Goal: Navigation & Orientation: Find specific page/section

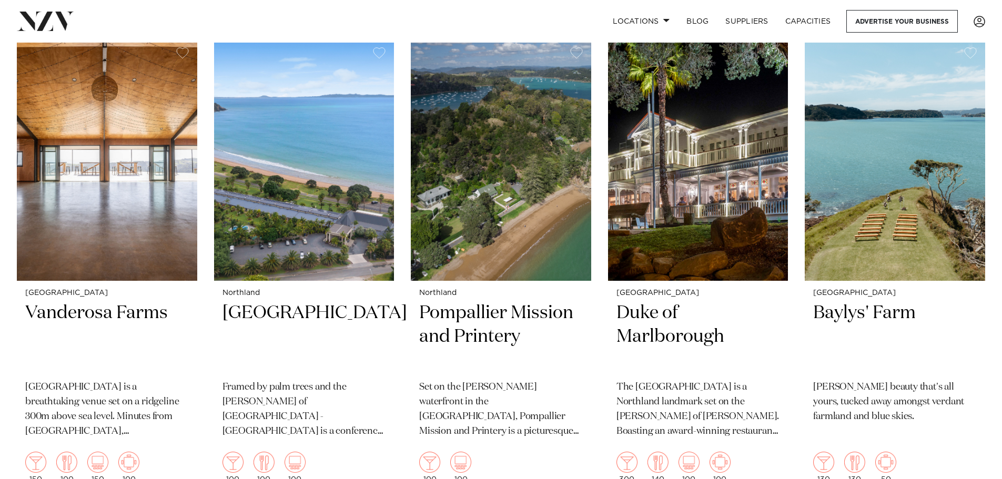
scroll to position [474, 0]
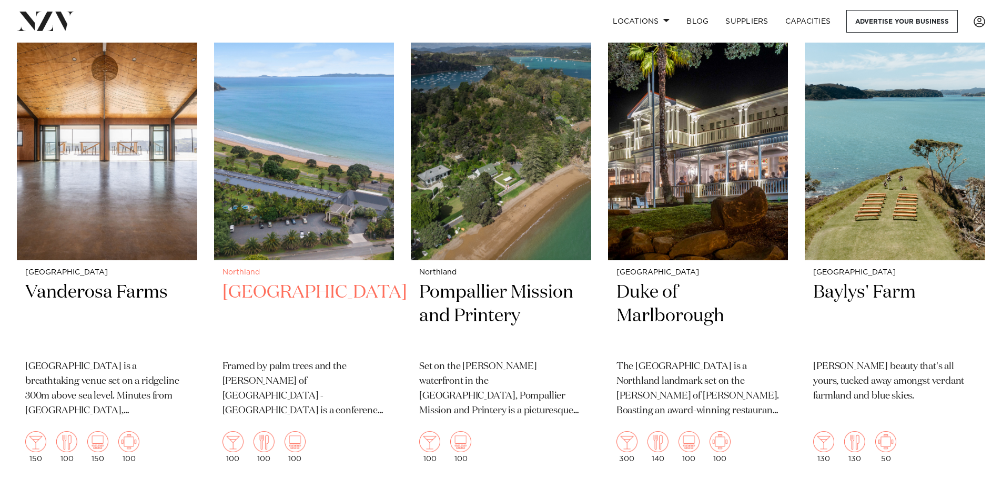
click at [309, 281] on h2 "[GEOGRAPHIC_DATA]" at bounding box center [305, 316] width 164 height 71
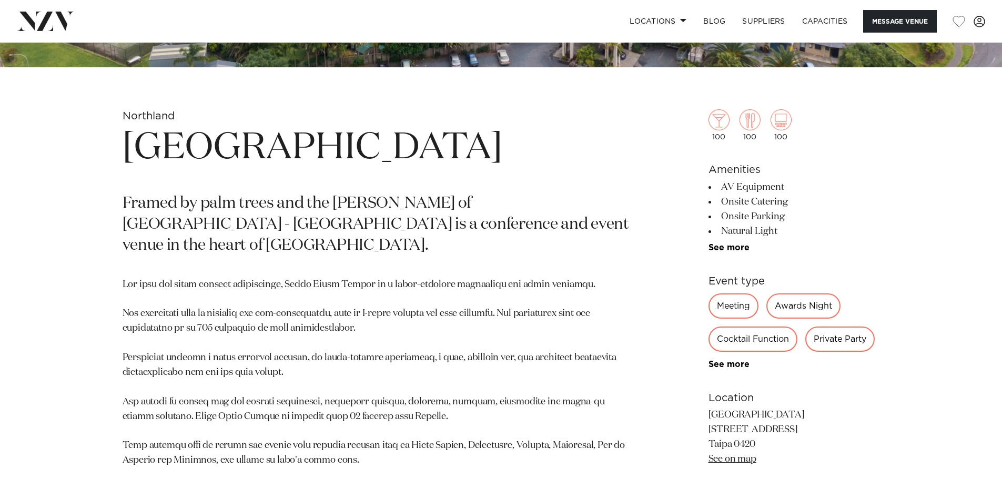
scroll to position [526, 0]
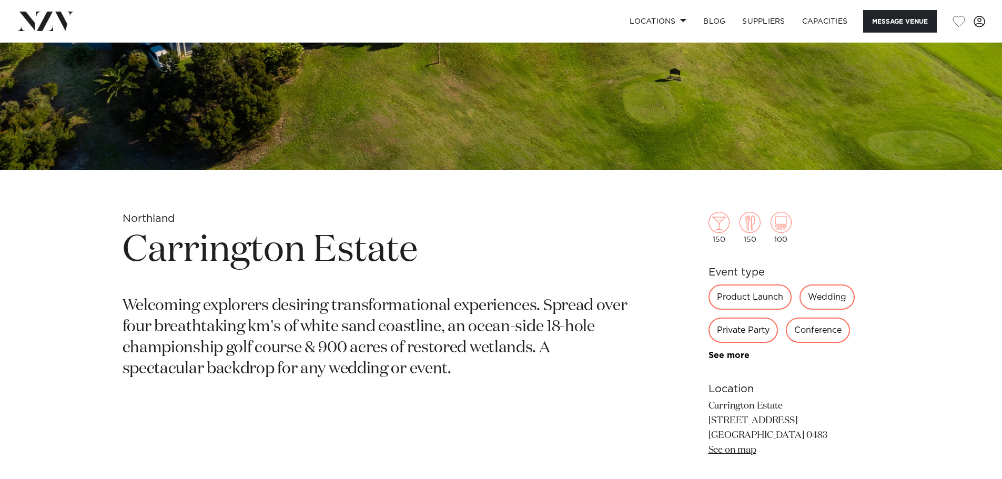
scroll to position [316, 0]
